Goal: Information Seeking & Learning: Learn about a topic

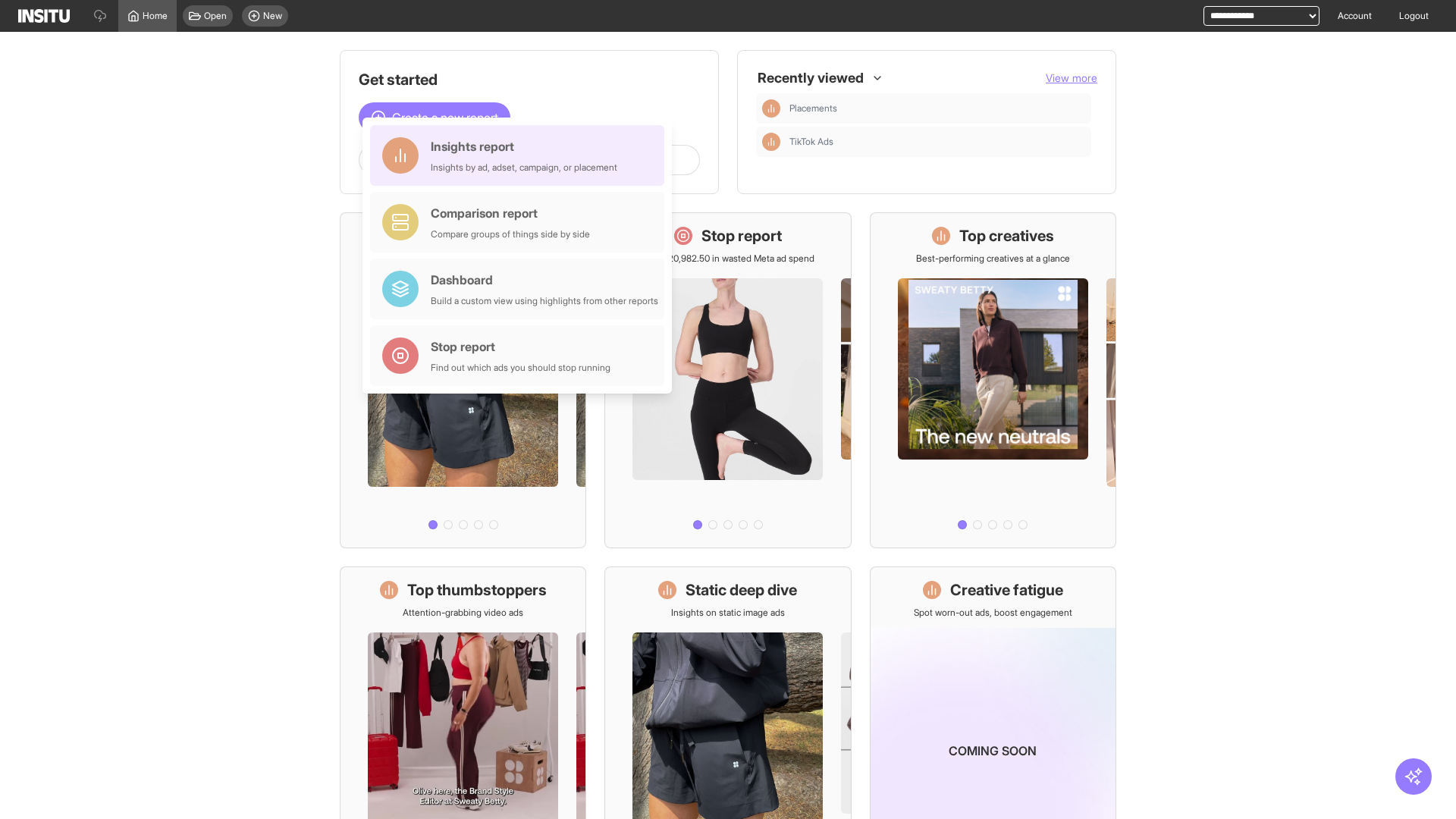
click at [521, 155] on div "Insights report Insights by ad, adset, campaign, or placement" at bounding box center [524, 155] width 186 height 36
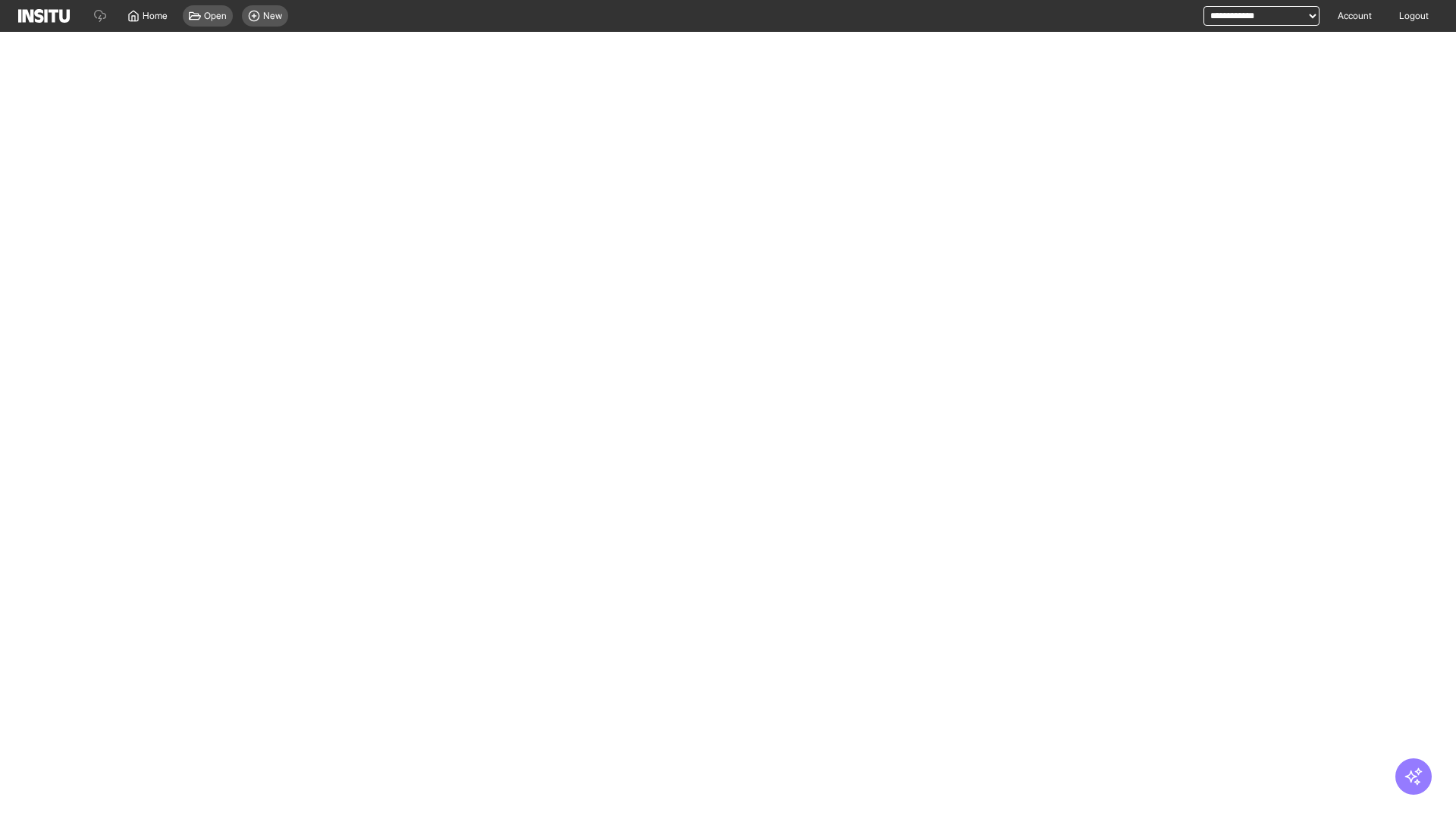
select select "**"
